Goal: Go to known website: Access a specific website the user already knows

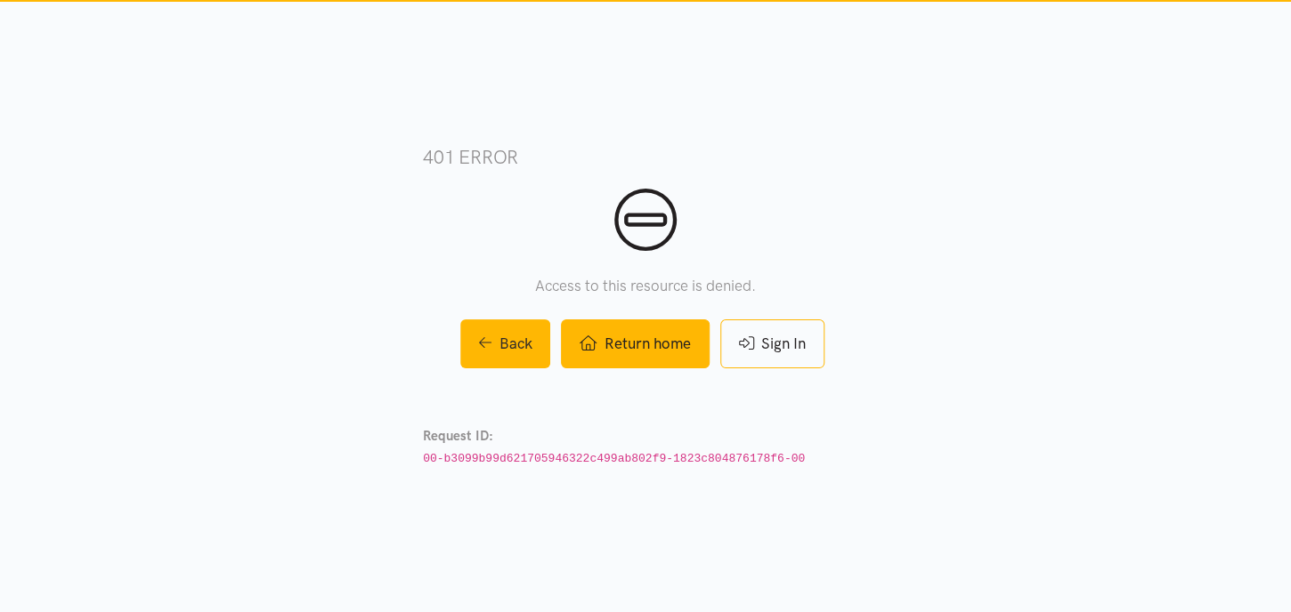
click at [652, 341] on link "Return home" at bounding box center [635, 344] width 148 height 49
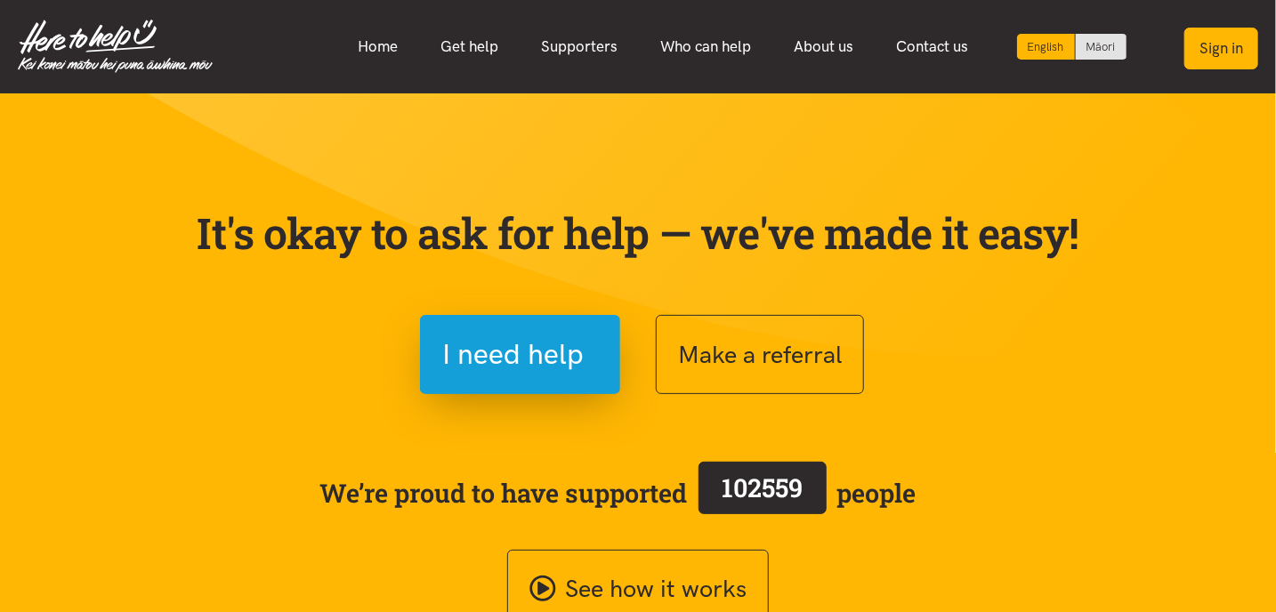
click at [1206, 52] on button "Sign in" at bounding box center [1222, 49] width 74 height 42
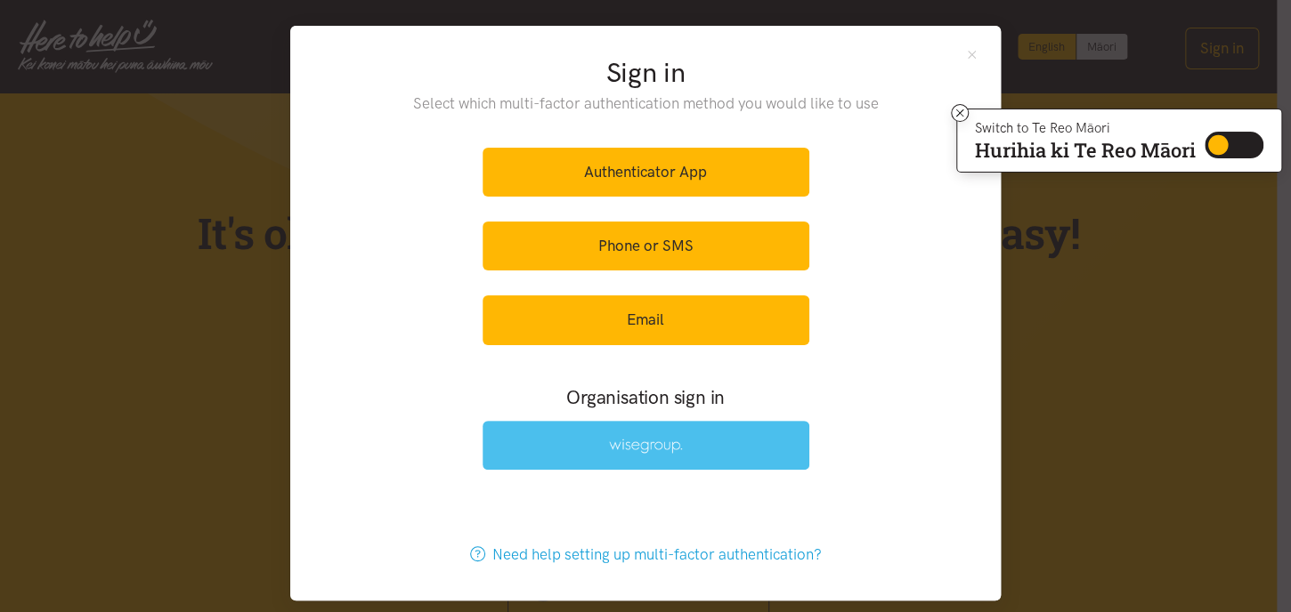
click at [675, 443] on link at bounding box center [645, 445] width 327 height 49
